Goal: Find specific page/section: Find specific page/section

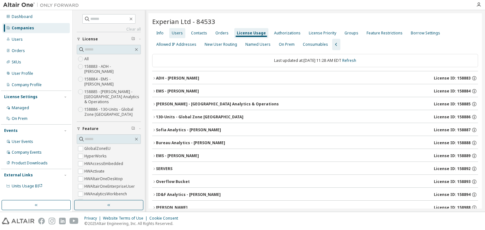
click at [175, 32] on div "Users" at bounding box center [177, 33] width 11 height 5
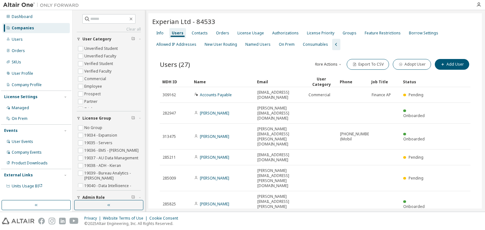
click at [24, 30] on div "Companies" at bounding box center [23, 28] width 22 height 5
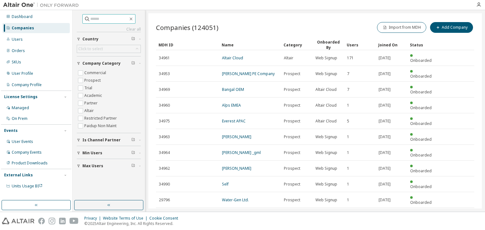
click at [93, 20] on input "text" at bounding box center [109, 19] width 38 height 6
type input "********"
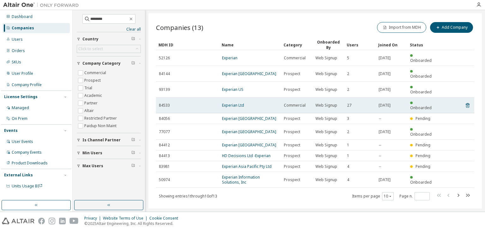
click at [227, 98] on td "Experian Ltd" at bounding box center [250, 106] width 62 height 16
click at [228, 103] on link "Experian Ltd" at bounding box center [233, 105] width 22 height 5
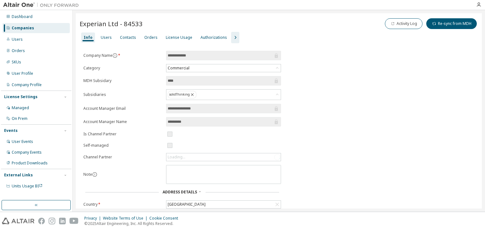
click at [170, 38] on div "License Usage" at bounding box center [179, 37] width 27 height 5
